Goal: Task Accomplishment & Management: Complete application form

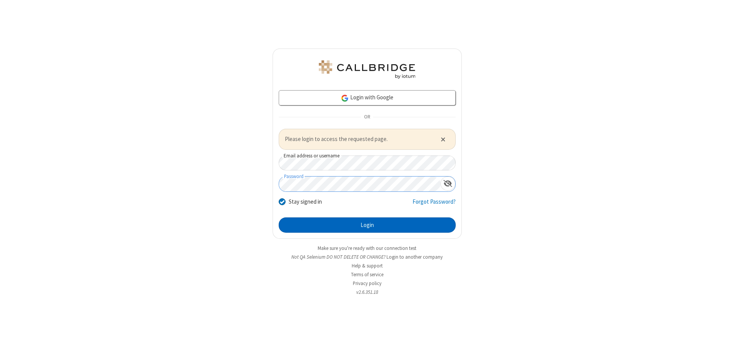
click at [367, 225] on button "Login" at bounding box center [367, 225] width 177 height 15
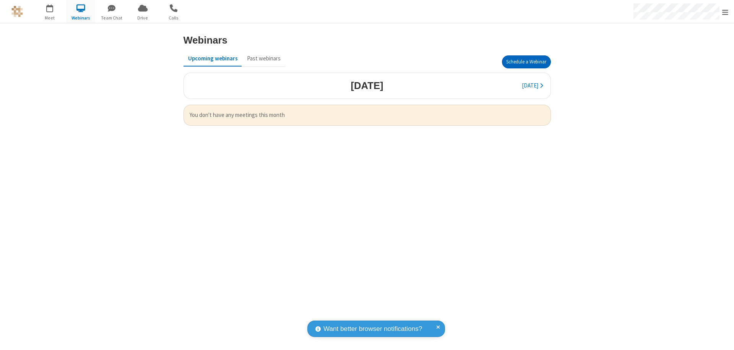
click at [526, 62] on button "Schedule a Webinar" at bounding box center [526, 61] width 49 height 13
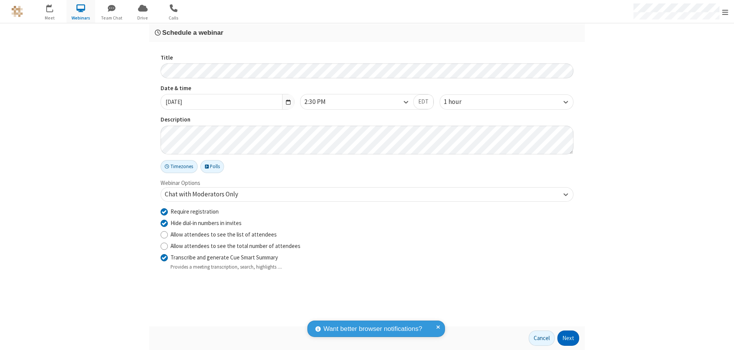
click at [569, 339] on button "Next" at bounding box center [569, 338] width 22 height 15
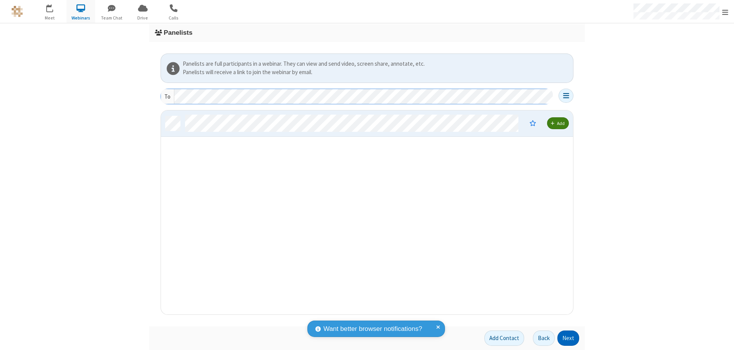
click at [569, 339] on button "Next" at bounding box center [569, 338] width 22 height 15
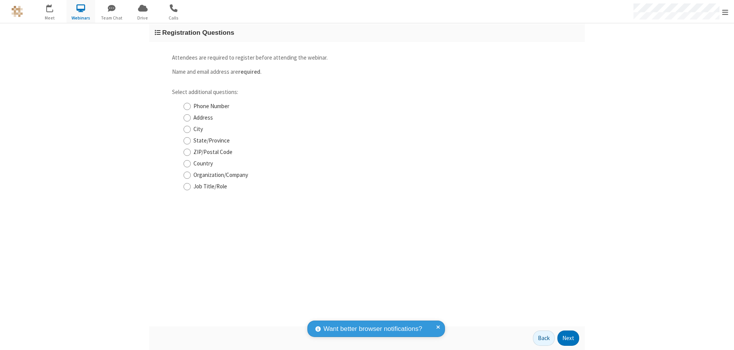
click at [187, 106] on input "Phone Number" at bounding box center [187, 107] width 7 height 8
checkbox input "true"
click at [569, 339] on button "Next" at bounding box center [569, 338] width 22 height 15
